Goal: Transaction & Acquisition: Purchase product/service

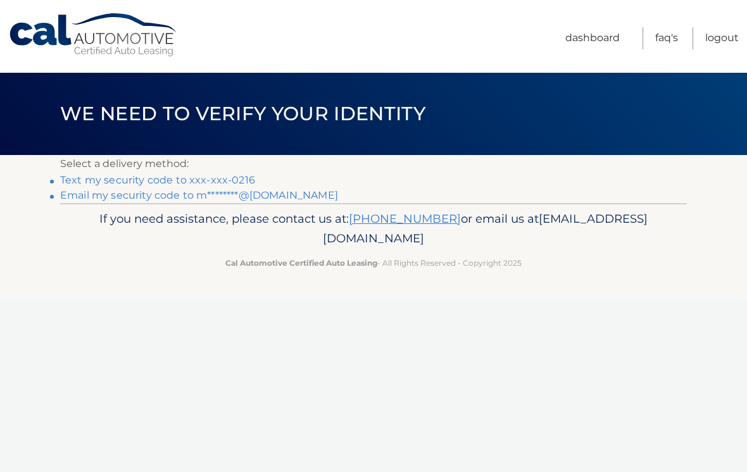
click at [231, 179] on link "Text my security code to xxx-xxx-0216" at bounding box center [157, 180] width 195 height 12
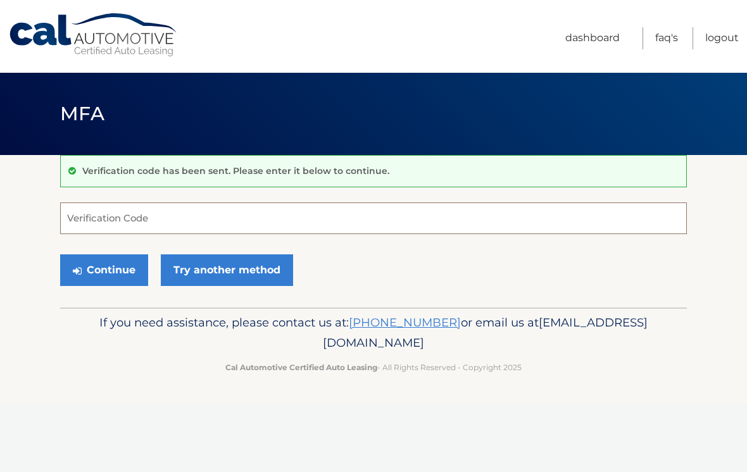
click at [193, 222] on input "Verification Code" at bounding box center [373, 219] width 627 height 32
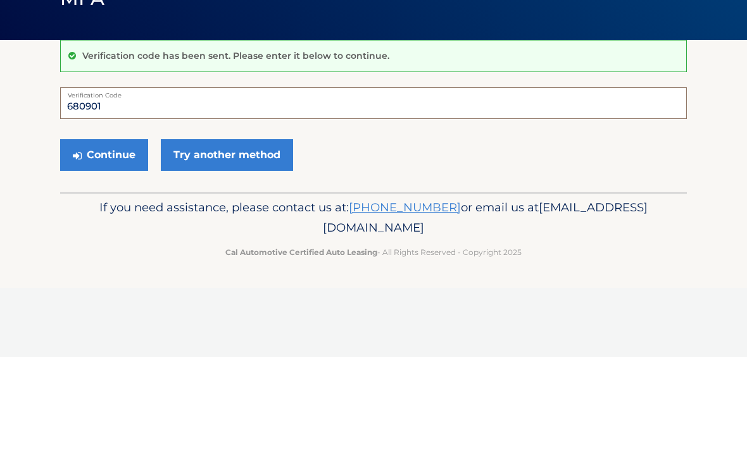
type input "680901"
click at [125, 255] on button "Continue" at bounding box center [104, 271] width 88 height 32
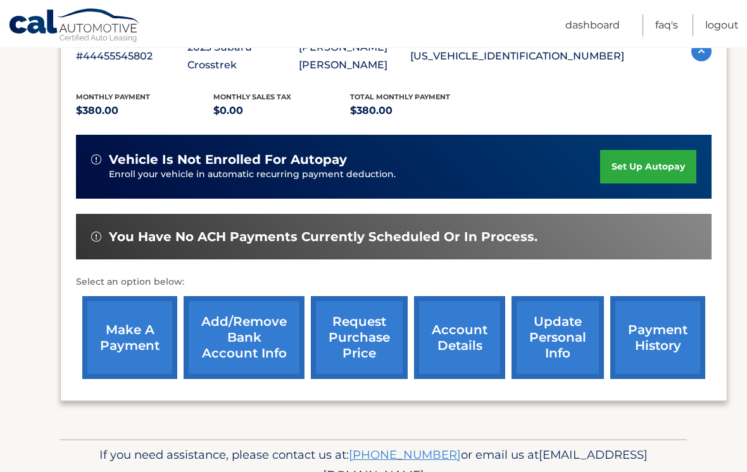
scroll to position [272, 0]
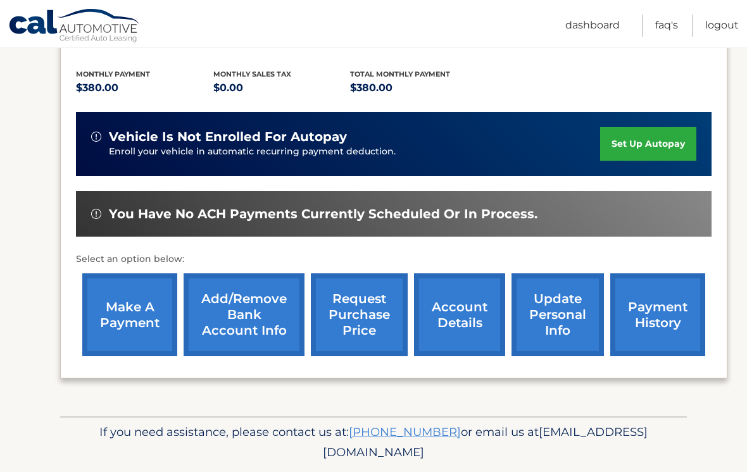
click at [148, 293] on link "make a payment" at bounding box center [129, 315] width 95 height 83
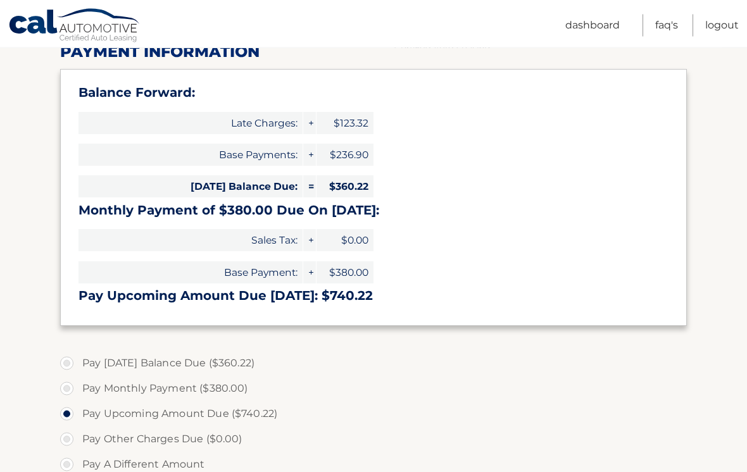
scroll to position [181, 0]
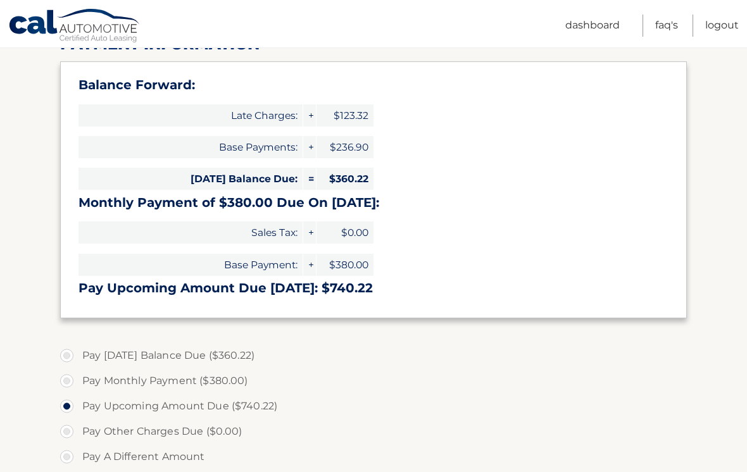
click at [73, 355] on label "Pay Today's Balance Due ($360.22)" at bounding box center [373, 355] width 627 height 25
click at [73, 355] on input "Pay Today's Balance Due ($360.22)" at bounding box center [71, 353] width 13 height 20
radio input "true"
type input "360.22"
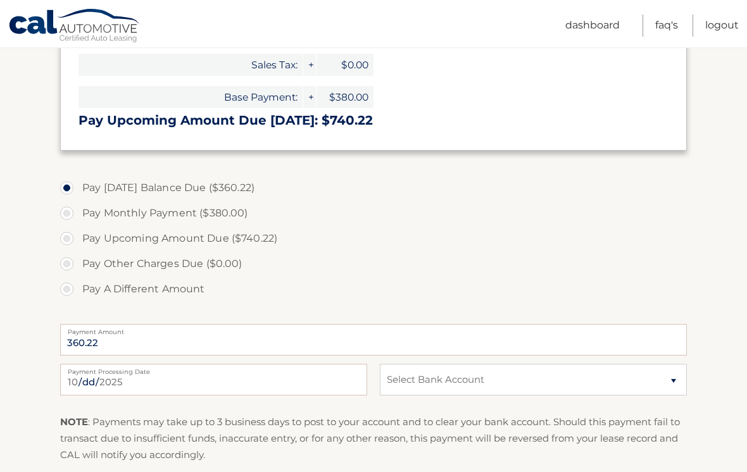
scroll to position [348, 0]
click at [136, 347] on input "360.22" at bounding box center [373, 341] width 627 height 32
click at [77, 286] on label "Pay A Different Amount" at bounding box center [373, 289] width 627 height 25
click at [77, 286] on input "Pay A Different Amount" at bounding box center [71, 287] width 13 height 20
radio input "true"
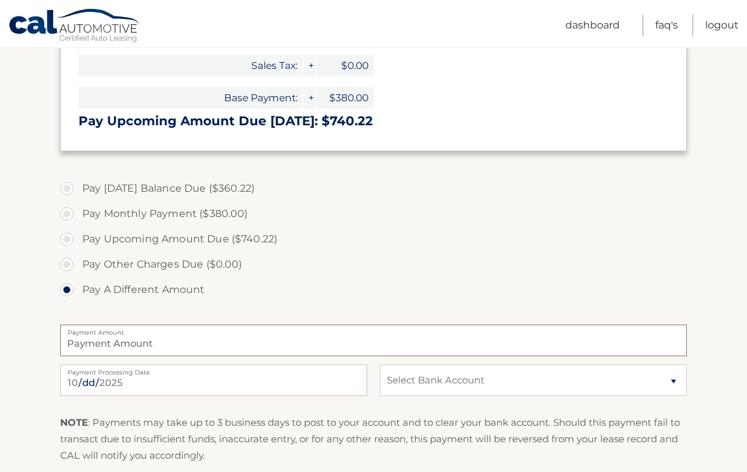
click at [152, 340] on input "Payment Amount" at bounding box center [373, 341] width 627 height 32
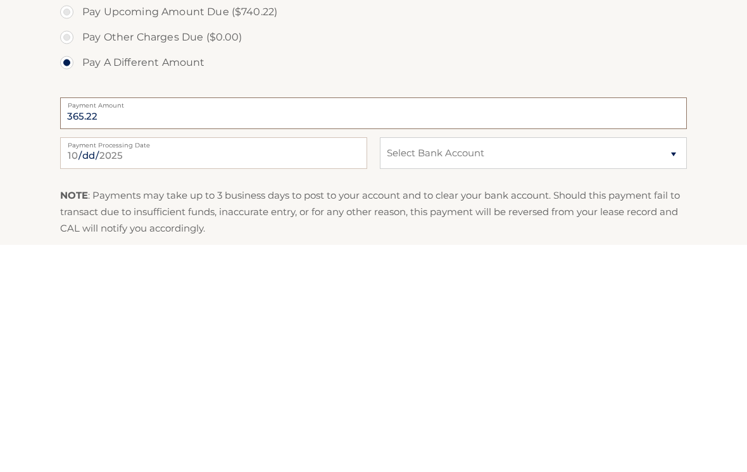
type input "365.22"
click at [622, 365] on select "Select Bank Account Checking TD BANK NA *****7736 Checking FLUSHING BANK *****7…" at bounding box center [533, 381] width 307 height 32
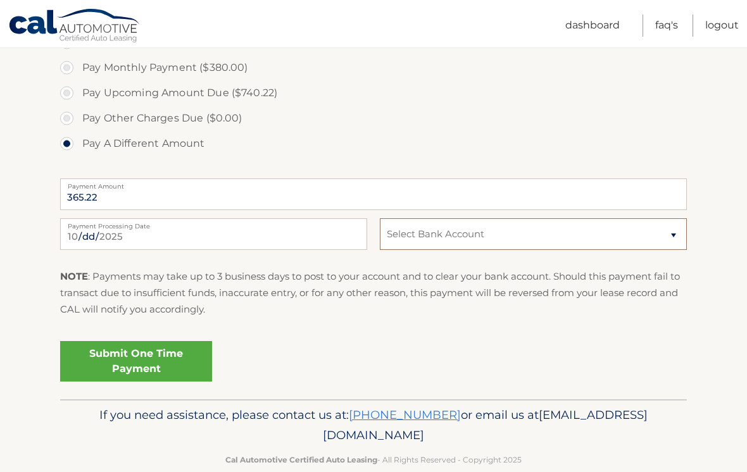
select select "MjAwNTUyYzItOTM5MC00NjljLWJmMWYtZTc0YmI5MWU0ZjNm"
click at [191, 365] on link "Submit One Time Payment" at bounding box center [136, 361] width 152 height 41
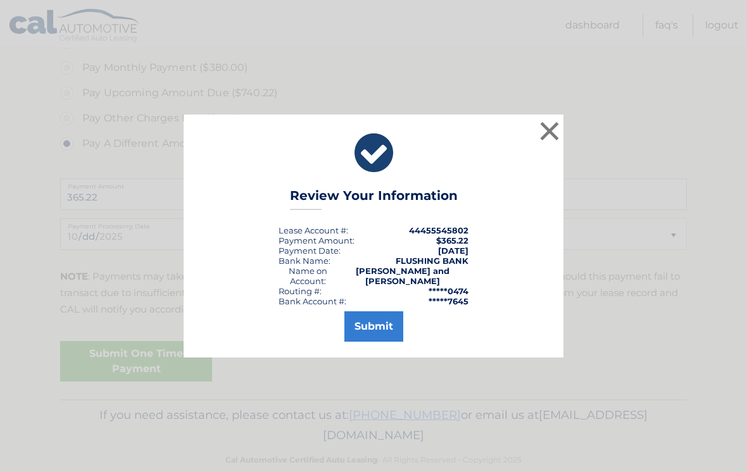
click at [388, 339] on button "Submit" at bounding box center [373, 327] width 59 height 30
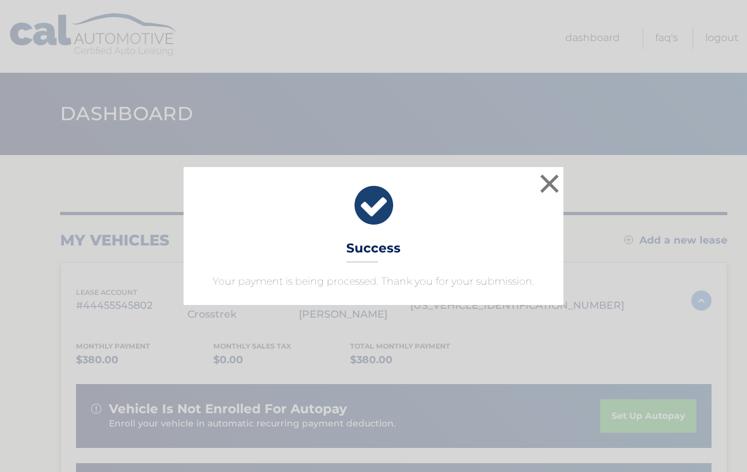
click at [553, 194] on button "×" at bounding box center [549, 183] width 25 height 25
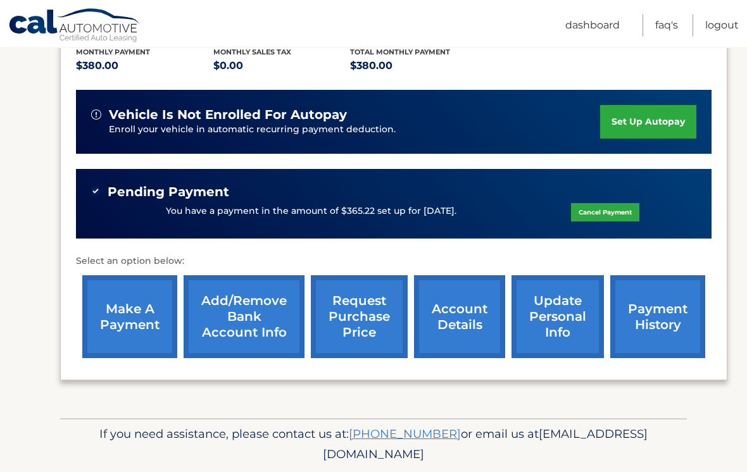
scroll to position [294, 0]
click at [660, 287] on link "payment history" at bounding box center [657, 316] width 95 height 83
